Goal: Task Accomplishment & Management: Complete application form

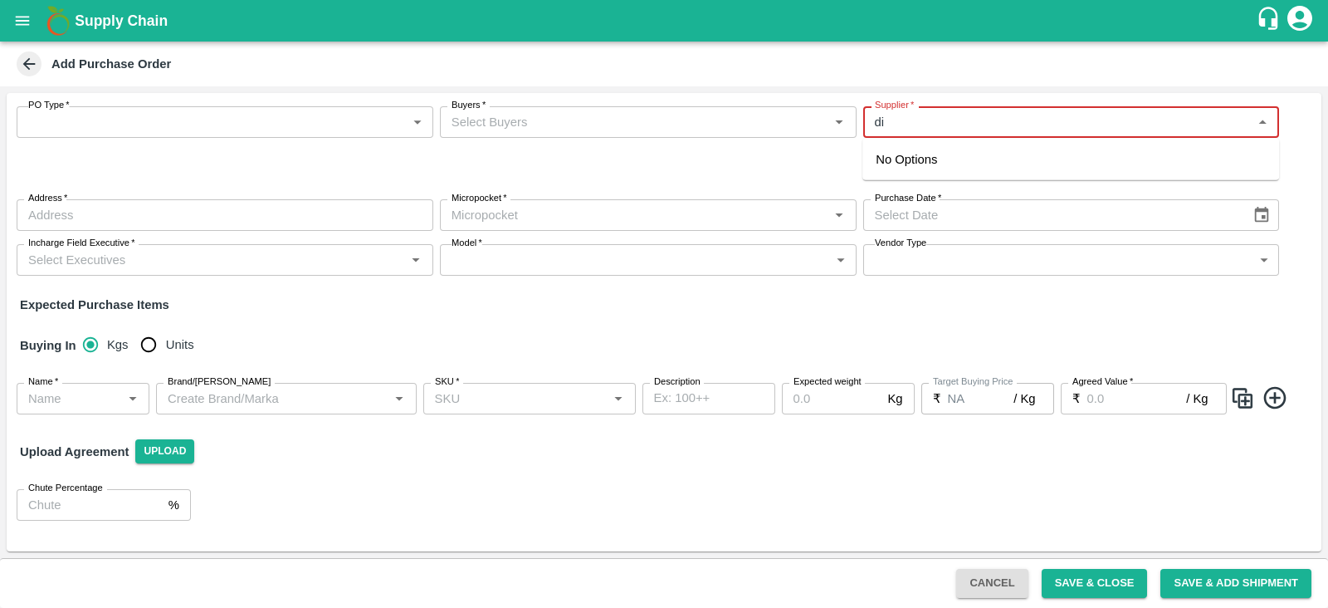
type input "d"
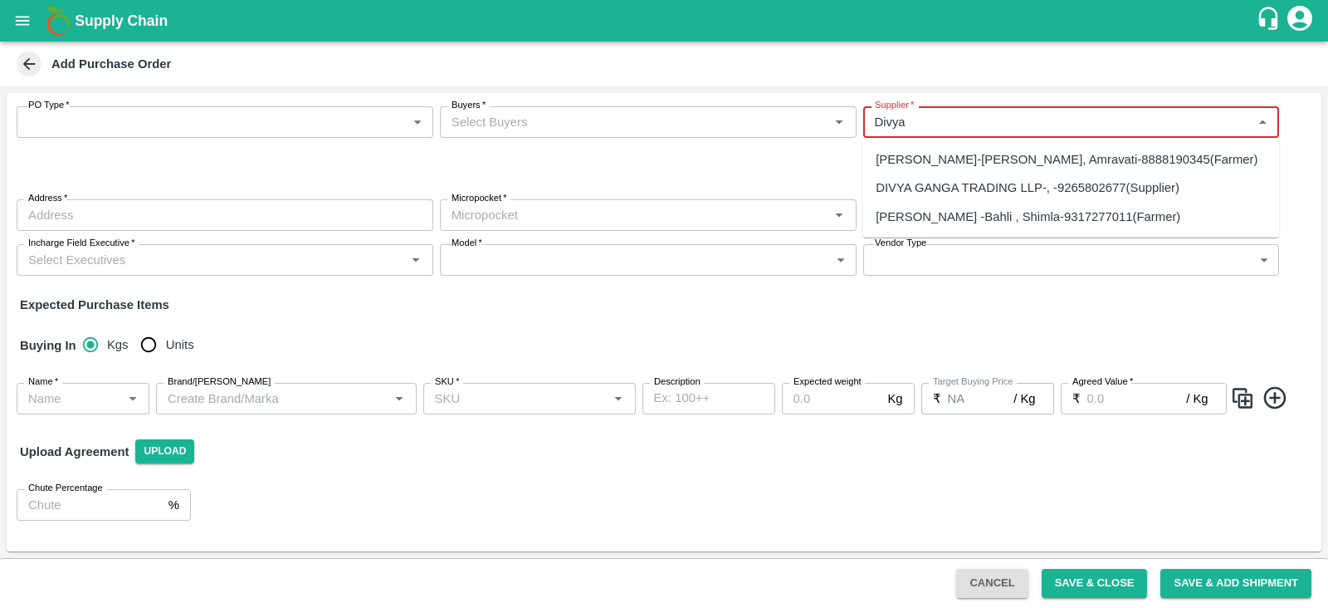
click at [1005, 190] on div "DIVYA GANGA TRADING LLP-, -9265802677(Supplier)" at bounding box center [1028, 187] width 304 height 18
type input "DIVYA GANGA TRADING LLP-, -9265802677(Supplier)"
type input ", , , [GEOGRAPHIC_DATA]"
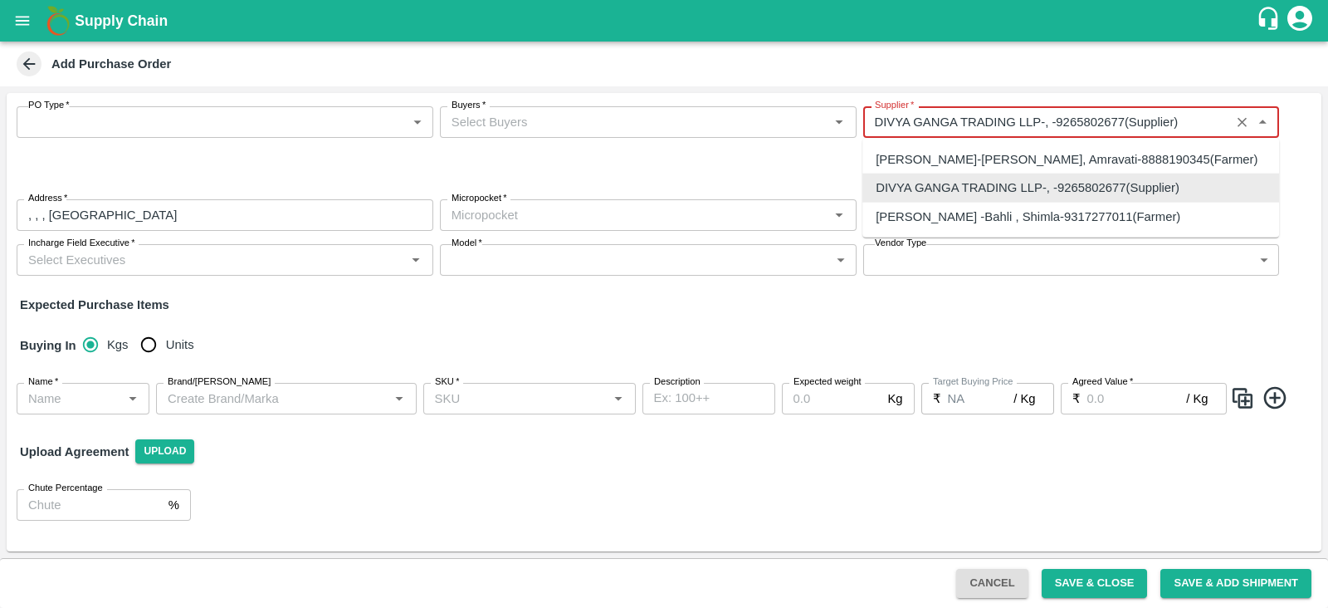
drag, startPoint x: 1188, startPoint y: 120, endPoint x: 857, endPoint y: 119, distance: 331.2
click at [857, 119] on div "PO Type   * ​ PO Type Buyers   * Buyers   * Supplier   * Supplier   * Required …" at bounding box center [664, 191] width 1315 height 196
type input "DIVYA GANGA TRADING LLP-, -9265802677(Supplier)"
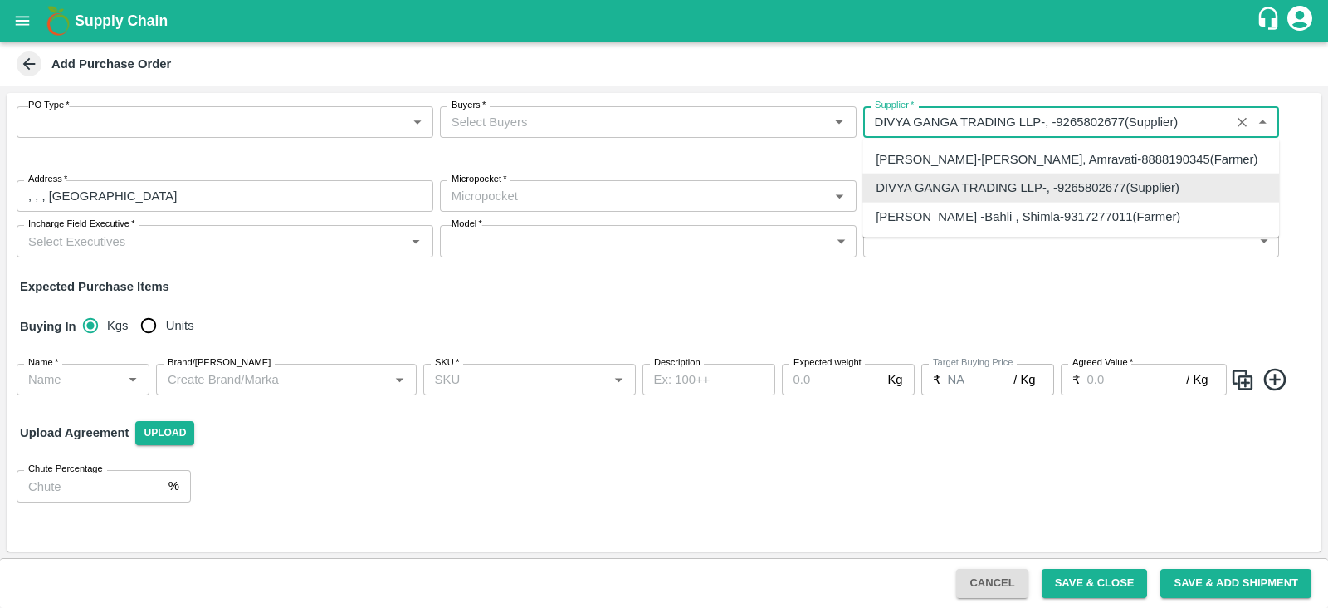
click at [1195, 122] on input "Supplier   *" at bounding box center [1047, 122] width 358 height 22
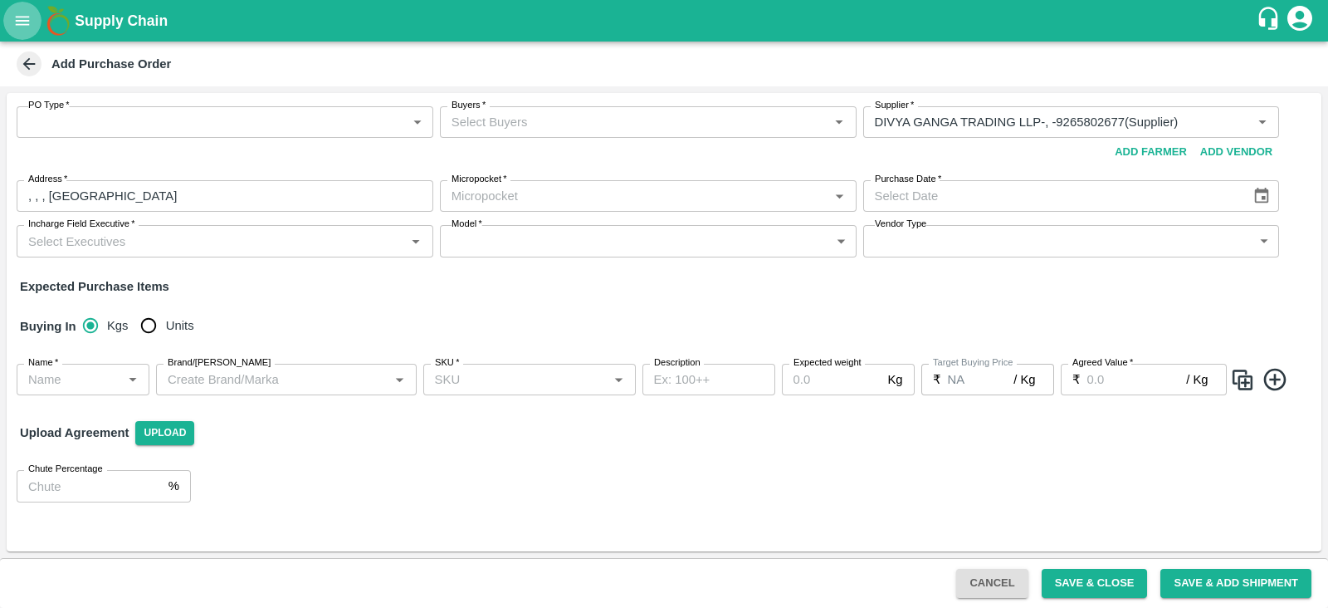
click at [17, 18] on icon "open drawer" at bounding box center [22, 21] width 18 height 18
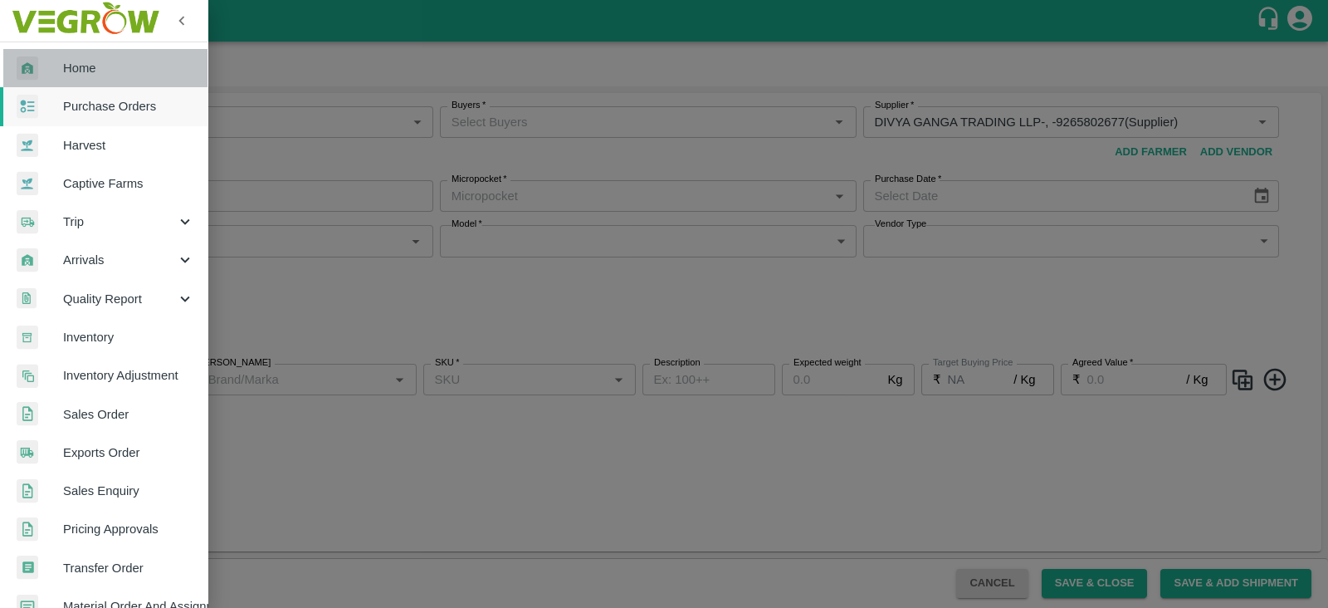
click at [110, 65] on span "Home" at bounding box center [128, 68] width 131 height 18
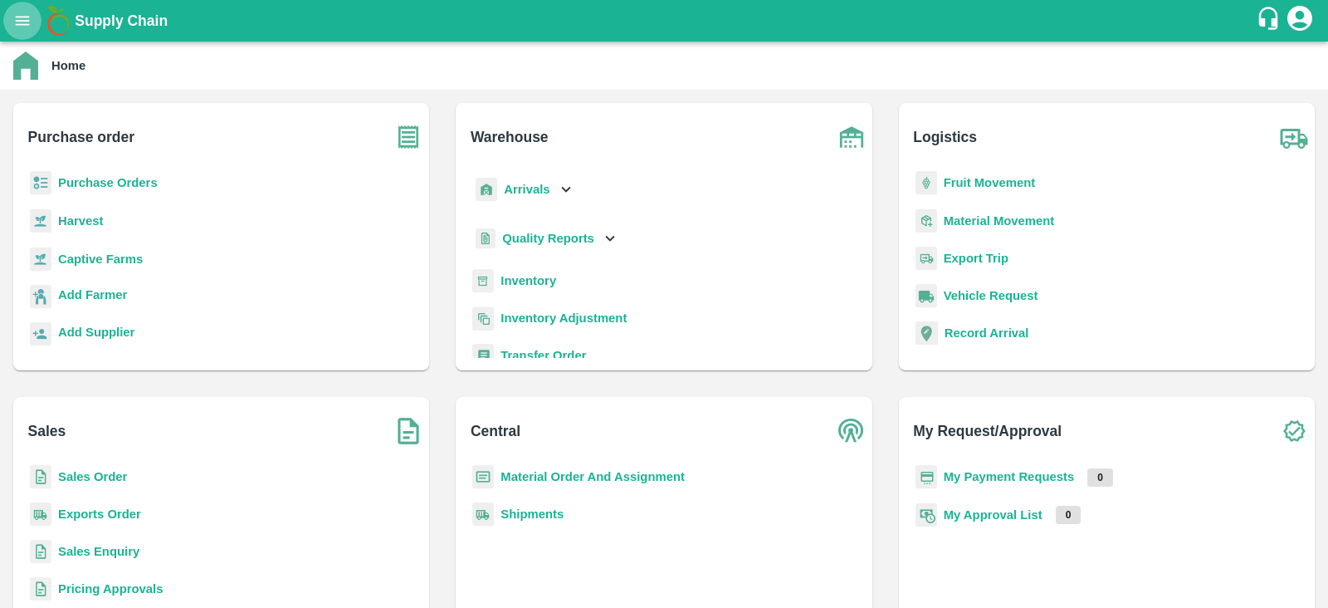
click at [23, 10] on button "open drawer" at bounding box center [22, 21] width 38 height 38
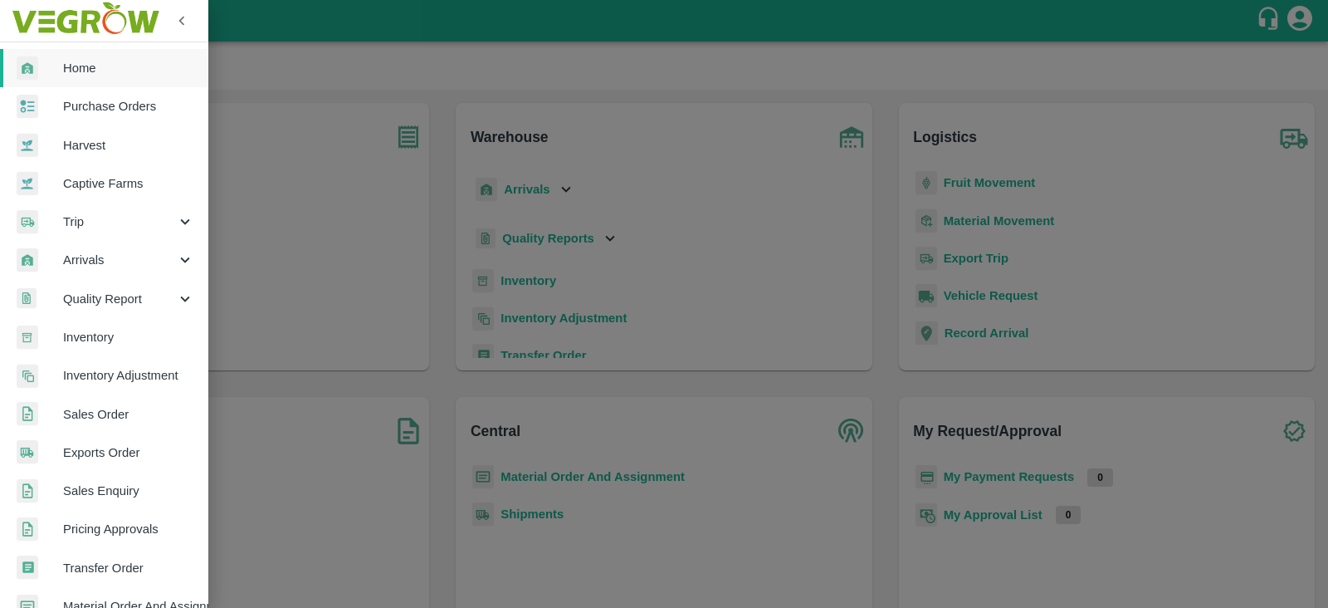
click at [318, 76] on div at bounding box center [664, 304] width 1328 height 608
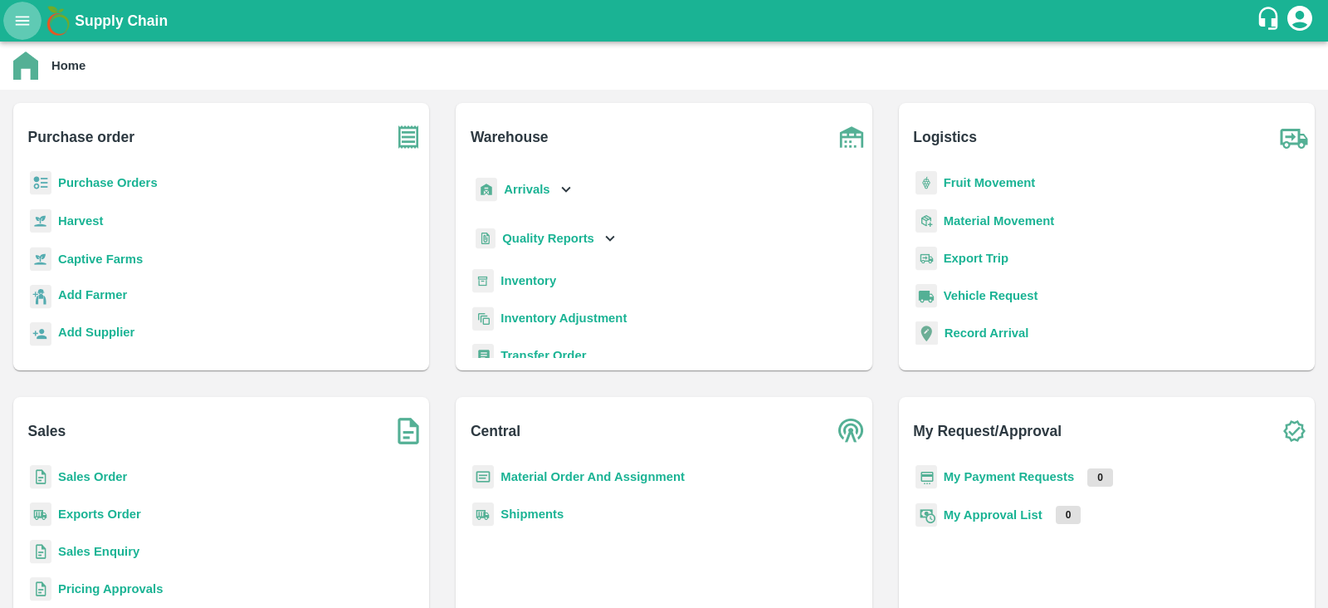
click at [22, 23] on icon "open drawer" at bounding box center [23, 20] width 14 height 9
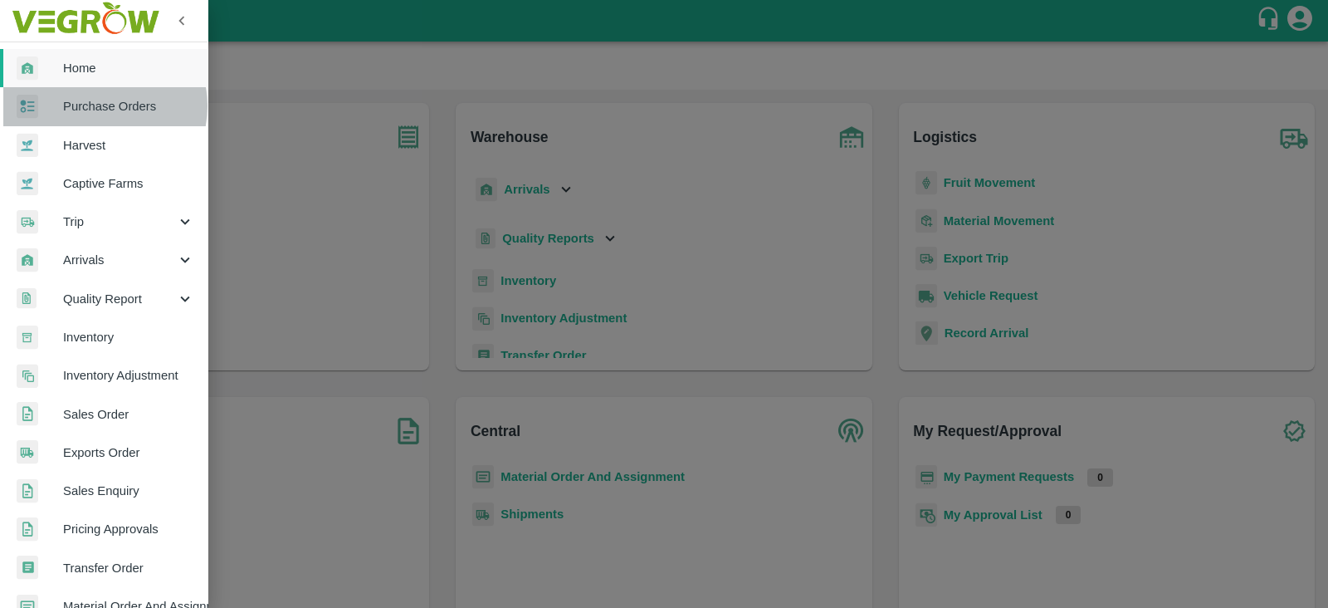
click at [97, 105] on span "Purchase Orders" at bounding box center [128, 106] width 131 height 18
